Goal: Communication & Community: Answer question/provide support

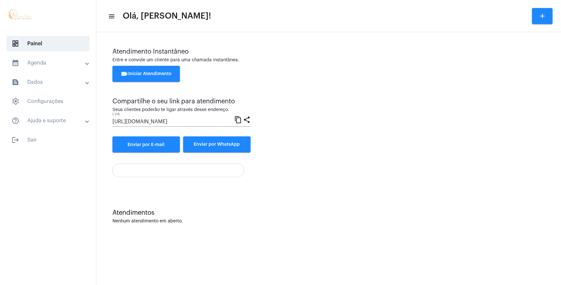
click at [492, 145] on div "Atendimento Instantâneo Entre e convide um cliente para uma chamada instantânea…" at bounding box center [328, 100] width 433 height 104
click at [166, 72] on span "videocam Iniciar Atendimento" at bounding box center [146, 74] width 51 height 4
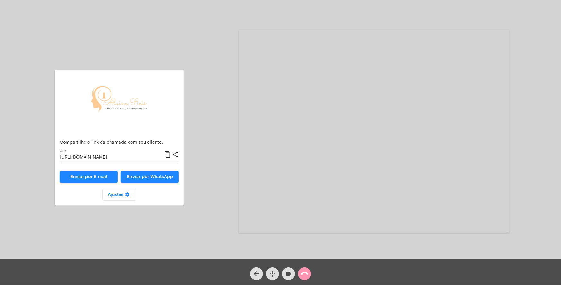
click at [305, 276] on mat-icon "call_end" at bounding box center [305, 274] width 8 height 8
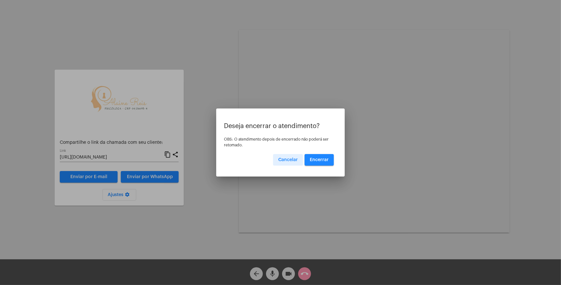
click at [316, 160] on span "Encerrar" at bounding box center [319, 160] width 19 height 4
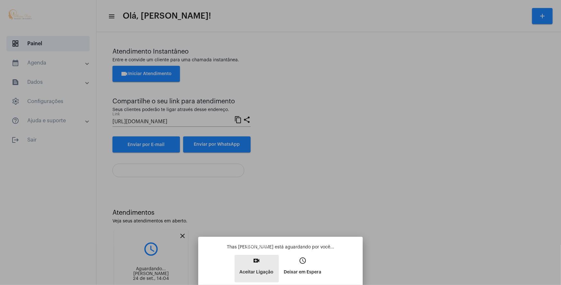
click at [259, 263] on mat-icon "video_call" at bounding box center [257, 261] width 8 height 8
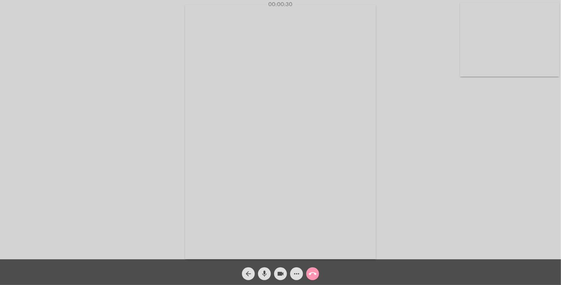
click at [297, 272] on mat-icon "more_horiz" at bounding box center [297, 274] width 8 height 8
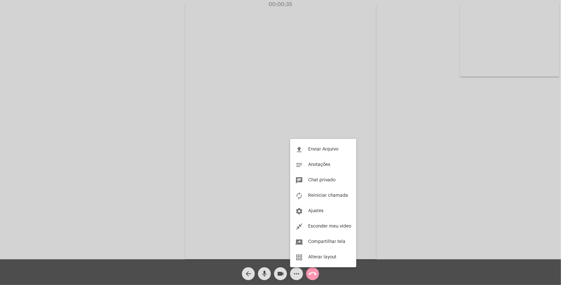
click at [376, 270] on div at bounding box center [280, 142] width 561 height 285
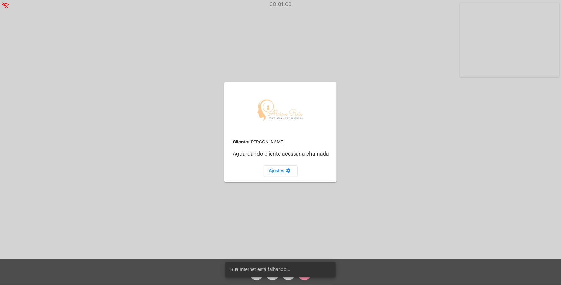
click at [306, 279] on div "Sua Internet está falhando..." at bounding box center [281, 270] width 126 height 31
click at [301, 276] on mat-icon "call_end" at bounding box center [305, 274] width 8 height 8
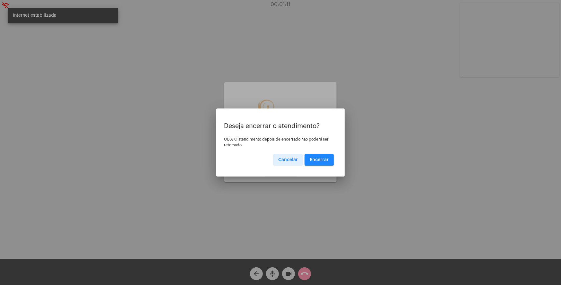
click at [323, 157] on button "Encerrar" at bounding box center [319, 160] width 29 height 12
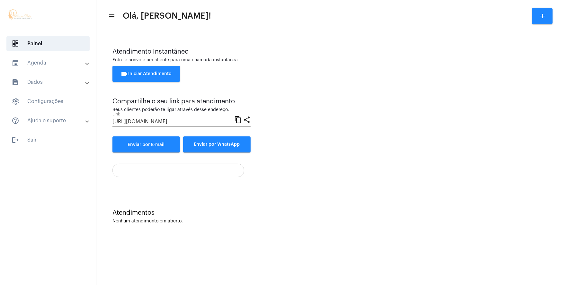
click at [349, 193] on div "Atendimentos Nenhum atendimento em aberto." at bounding box center [329, 213] width 458 height 47
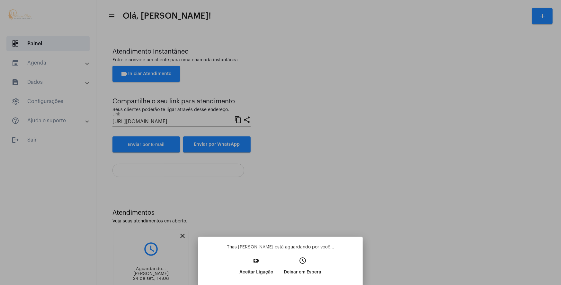
click at [249, 264] on button "video_call Aceitar Ligação" at bounding box center [257, 269] width 44 height 28
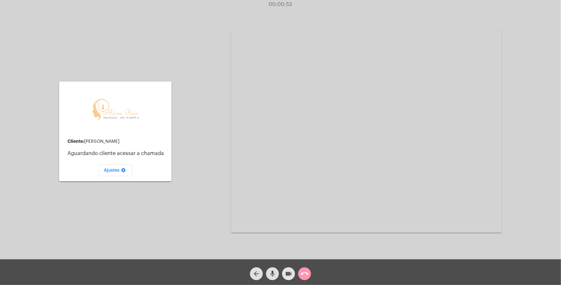
click at [286, 273] on mat-icon "videocam" at bounding box center [289, 274] width 8 height 8
click at [290, 269] on span "videocam_off" at bounding box center [289, 274] width 8 height 13
click at [123, 168] on mat-icon "settings" at bounding box center [124, 172] width 8 height 8
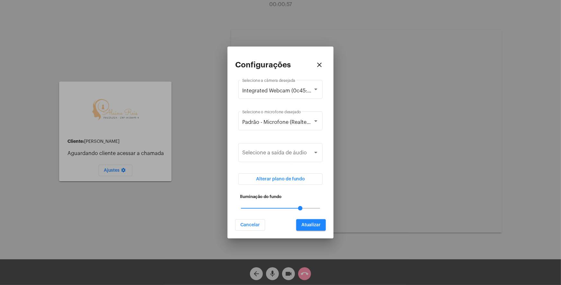
click at [130, 190] on div at bounding box center [280, 142] width 561 height 285
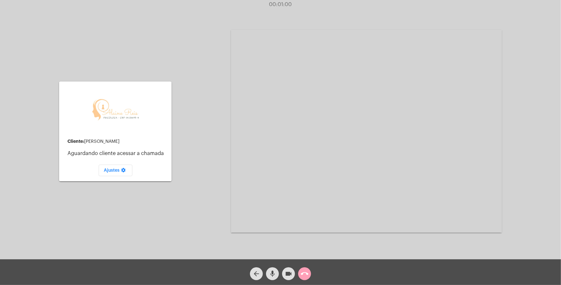
click at [306, 273] on mat-icon "call_end" at bounding box center [305, 274] width 8 height 8
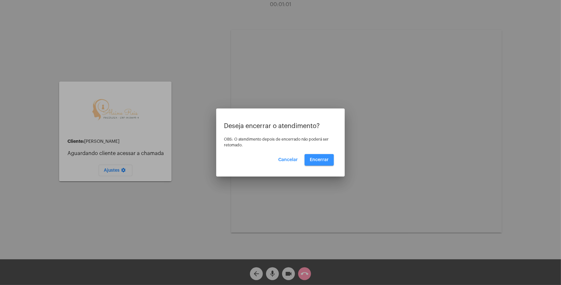
click at [317, 161] on span "Encerrar" at bounding box center [319, 160] width 19 height 4
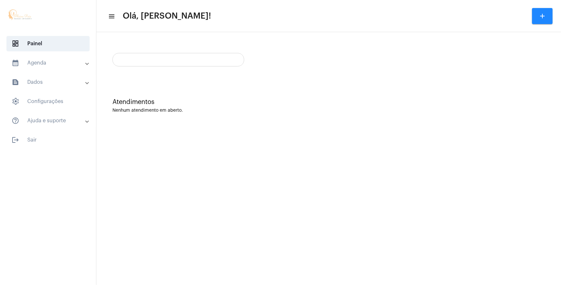
click at [315, 161] on mat-sidenav-content "menu Olá, [PERSON_NAME]! add Atendimentos Nenhum atendimento em aberto." at bounding box center [328, 142] width 465 height 285
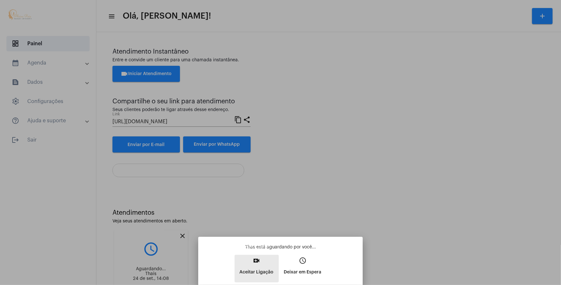
click at [254, 260] on mat-icon "video_call" at bounding box center [257, 261] width 8 height 8
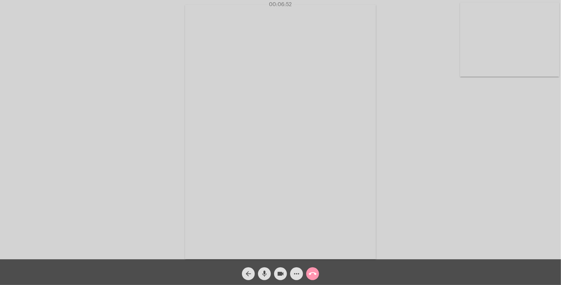
click at [347, 140] on video at bounding box center [280, 132] width 191 height 255
click at [193, 91] on video at bounding box center [128, 131] width 191 height 255
